Goal: Task Accomplishment & Management: Manage account settings

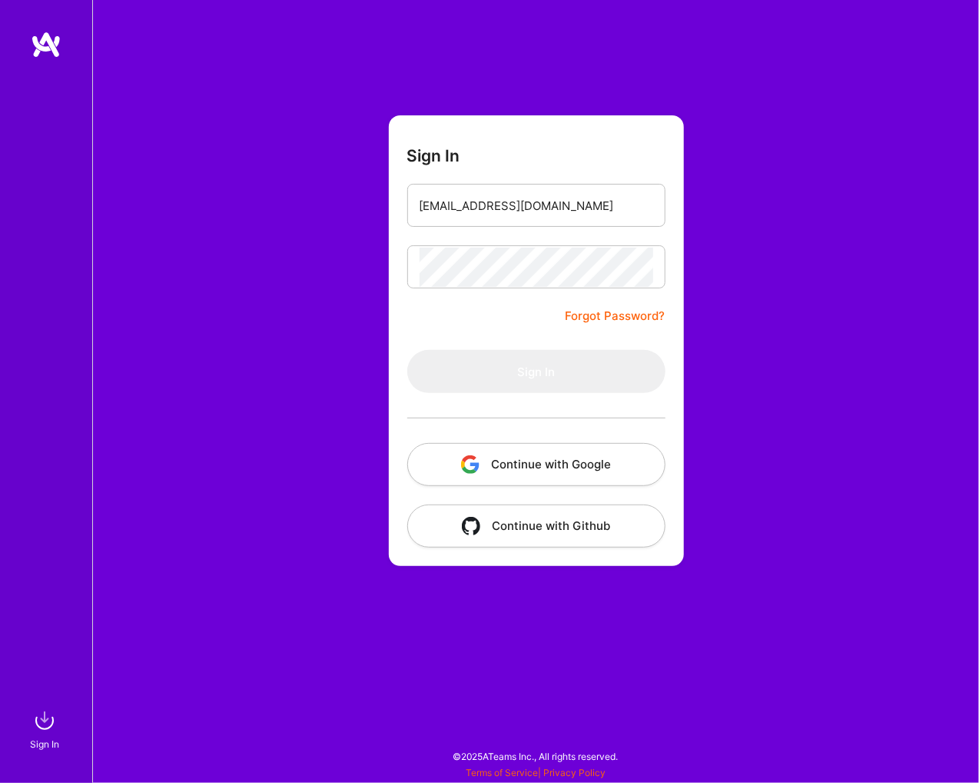
click at [534, 229] on form "Sign In [EMAIL_ADDRESS][DOMAIN_NAME] Forgot Password? Sign In Continue with Goo…" at bounding box center [536, 340] width 295 height 451
click at [560, 204] on input "[EMAIL_ADDRESS][DOMAIN_NAME]" at bounding box center [537, 205] width 234 height 39
click at [467, 208] on input "[EMAIL_ADDRESS][DOMAIN_NAME]" at bounding box center [537, 205] width 234 height 39
type input "[EMAIL_ADDRESS][DOMAIN_NAME]"
click at [145, 19] on div "Sign In [EMAIL_ADDRESS][DOMAIN_NAME] Forgot Password? Sign In Continue with Goo…" at bounding box center [535, 391] width 887 height 783
